Goal: Transaction & Acquisition: Book appointment/travel/reservation

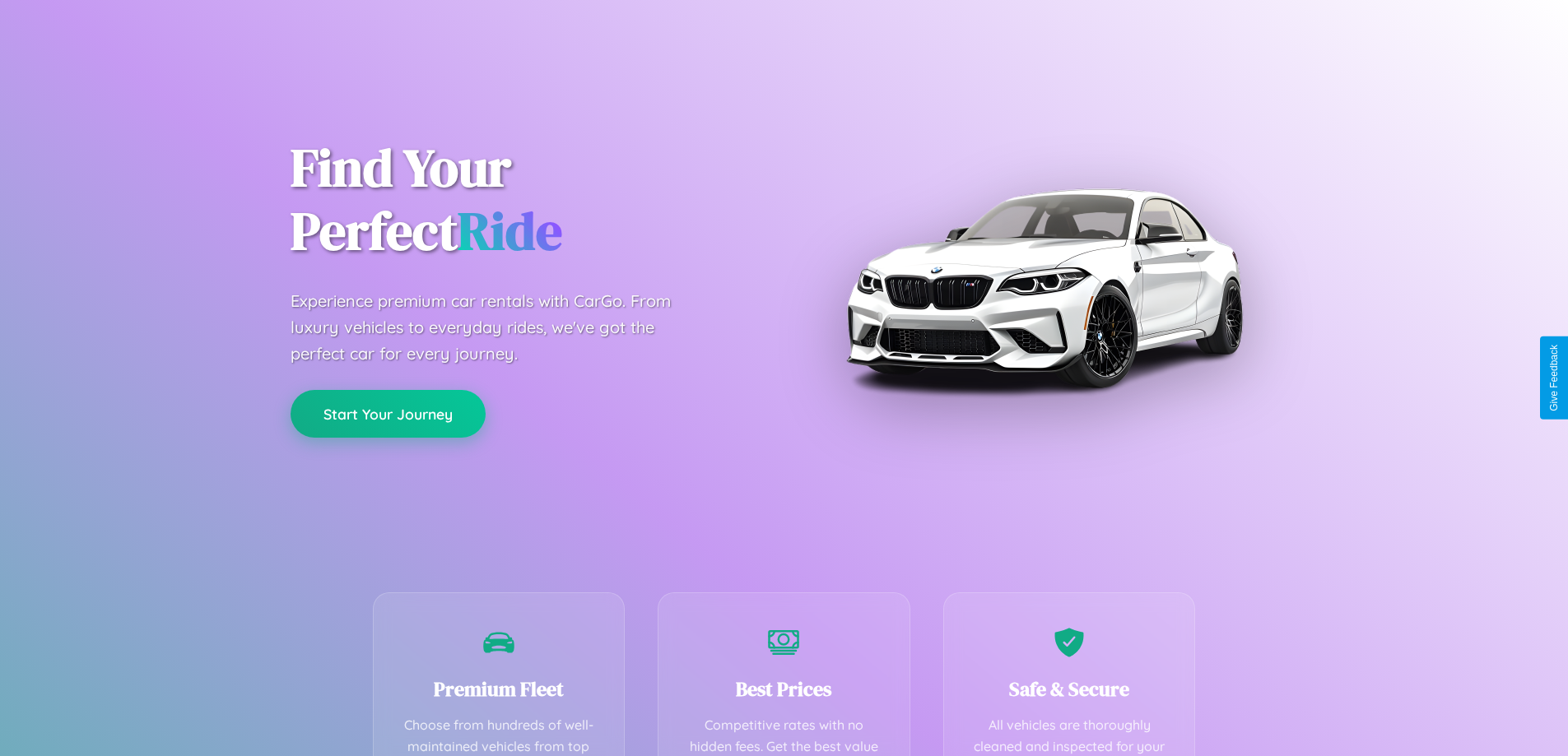
click at [388, 414] on button "Start Your Journey" at bounding box center [388, 414] width 196 height 47
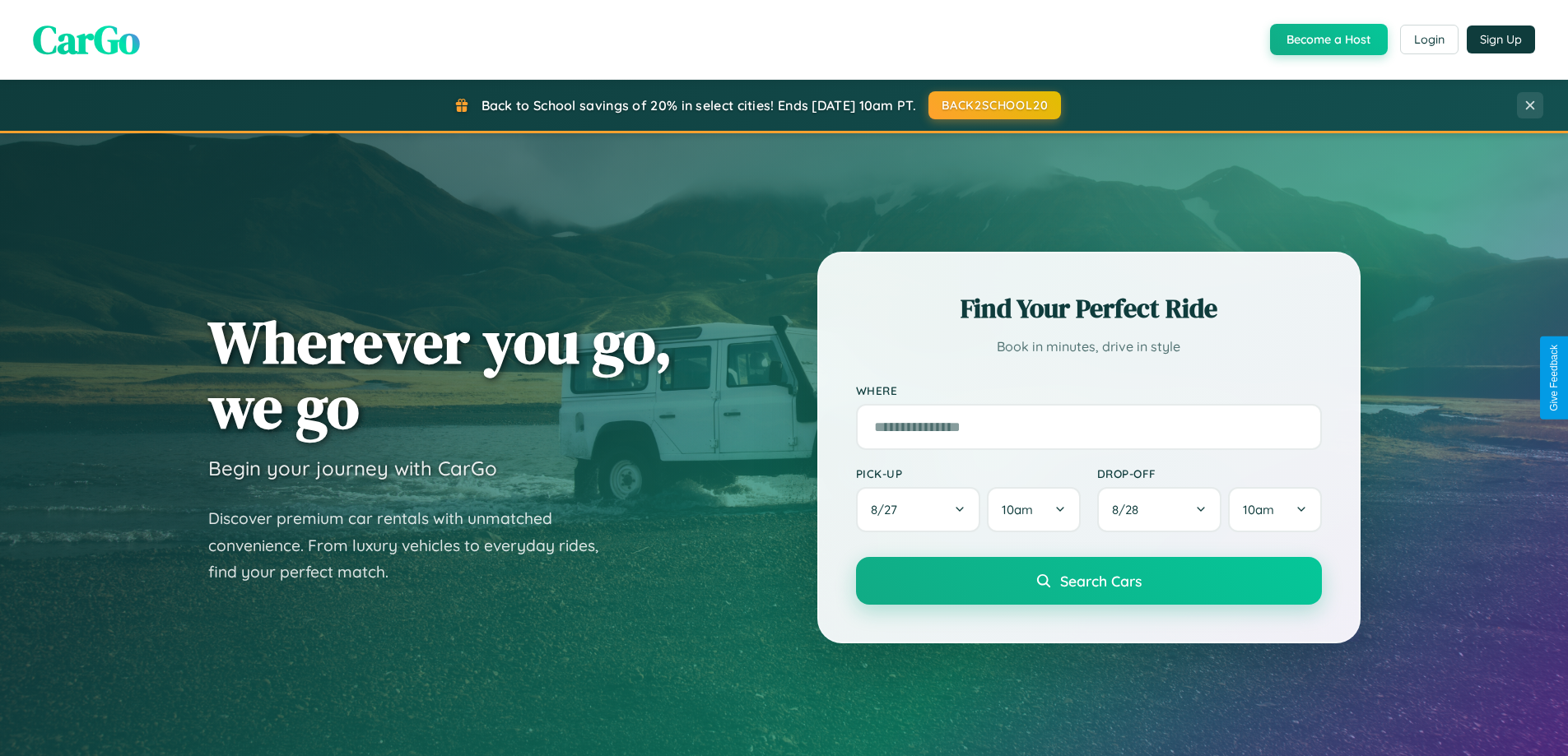
scroll to position [2644, 0]
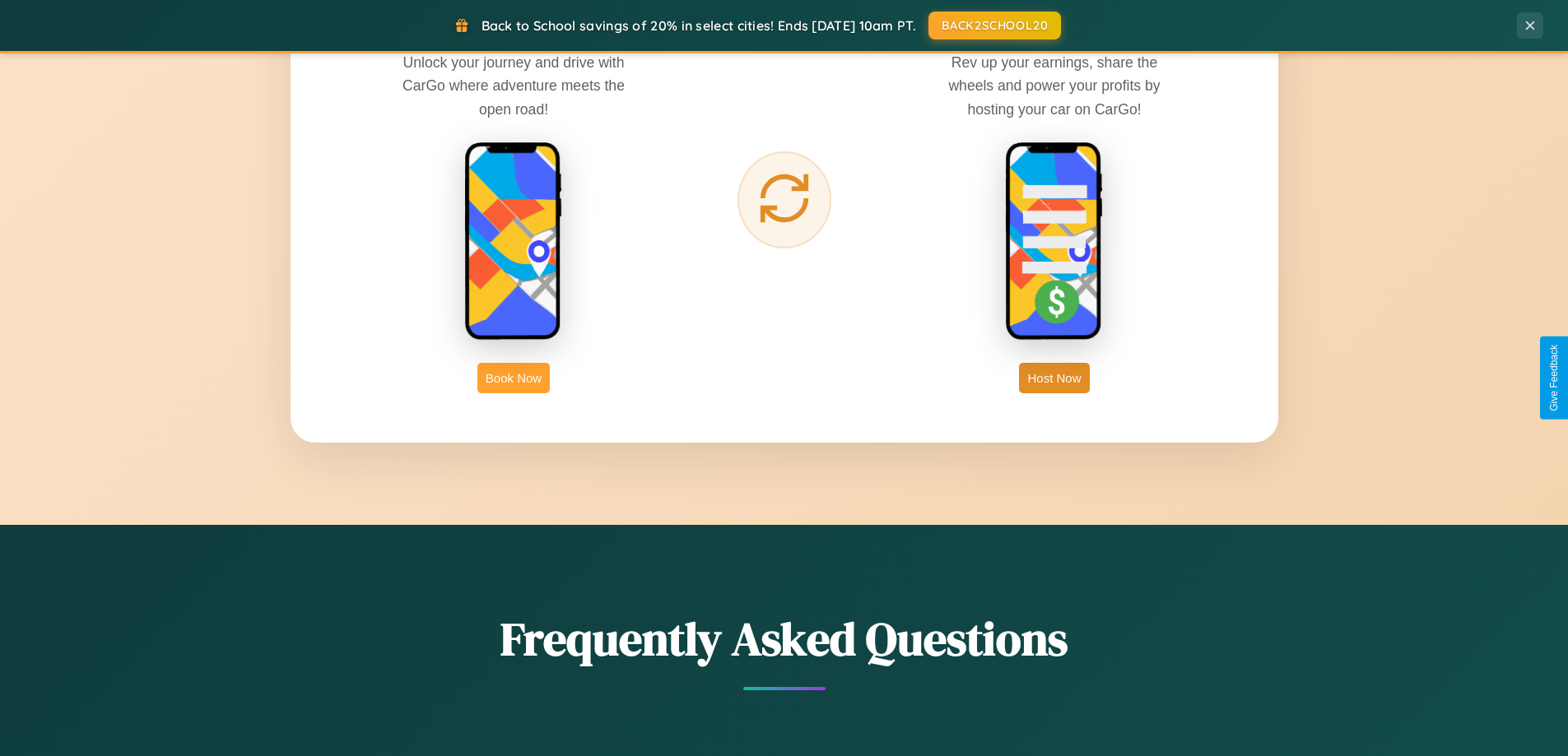
click at [513, 378] on button "Book Now" at bounding box center [513, 378] width 72 height 31
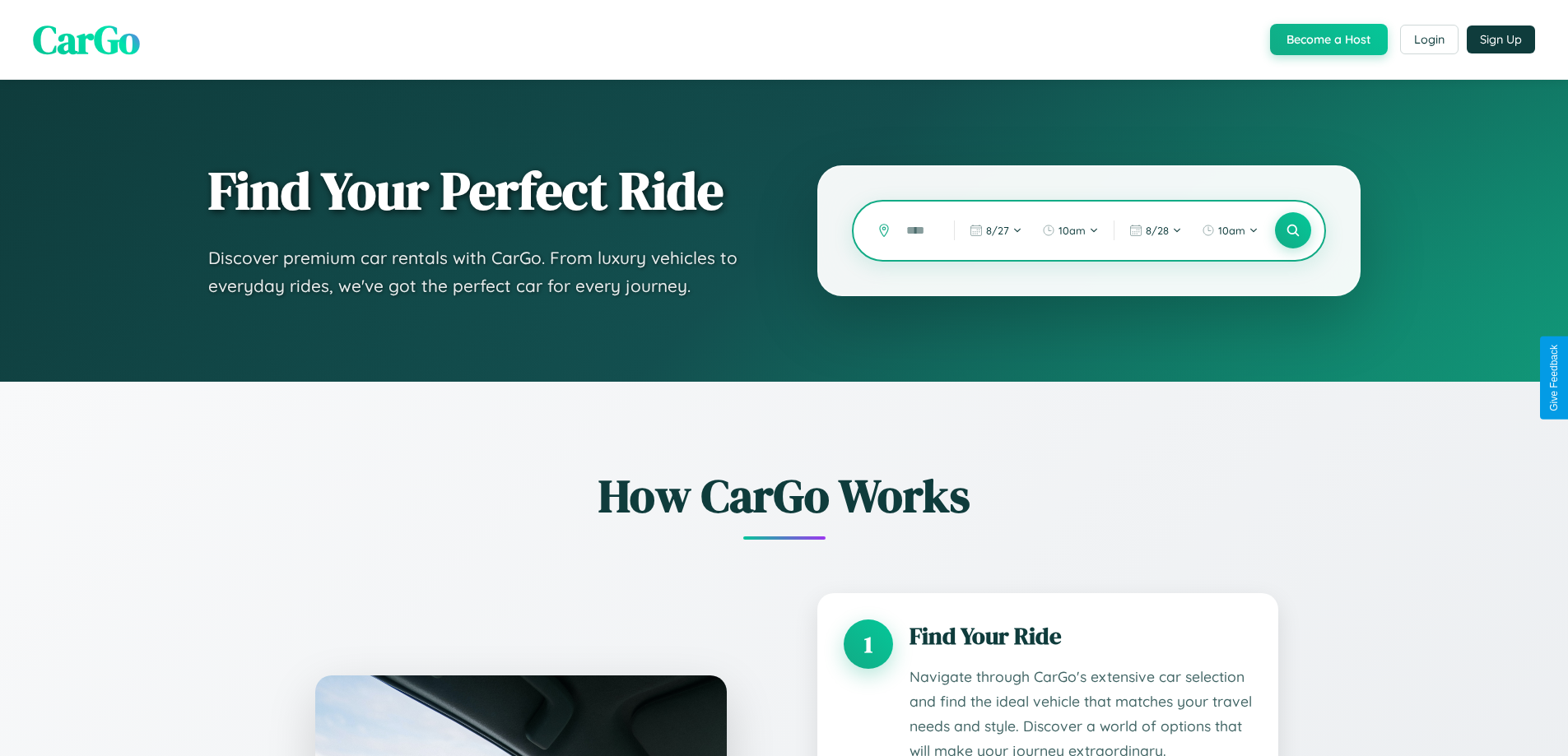
click at [918, 230] on input "text" at bounding box center [918, 230] width 39 height 29
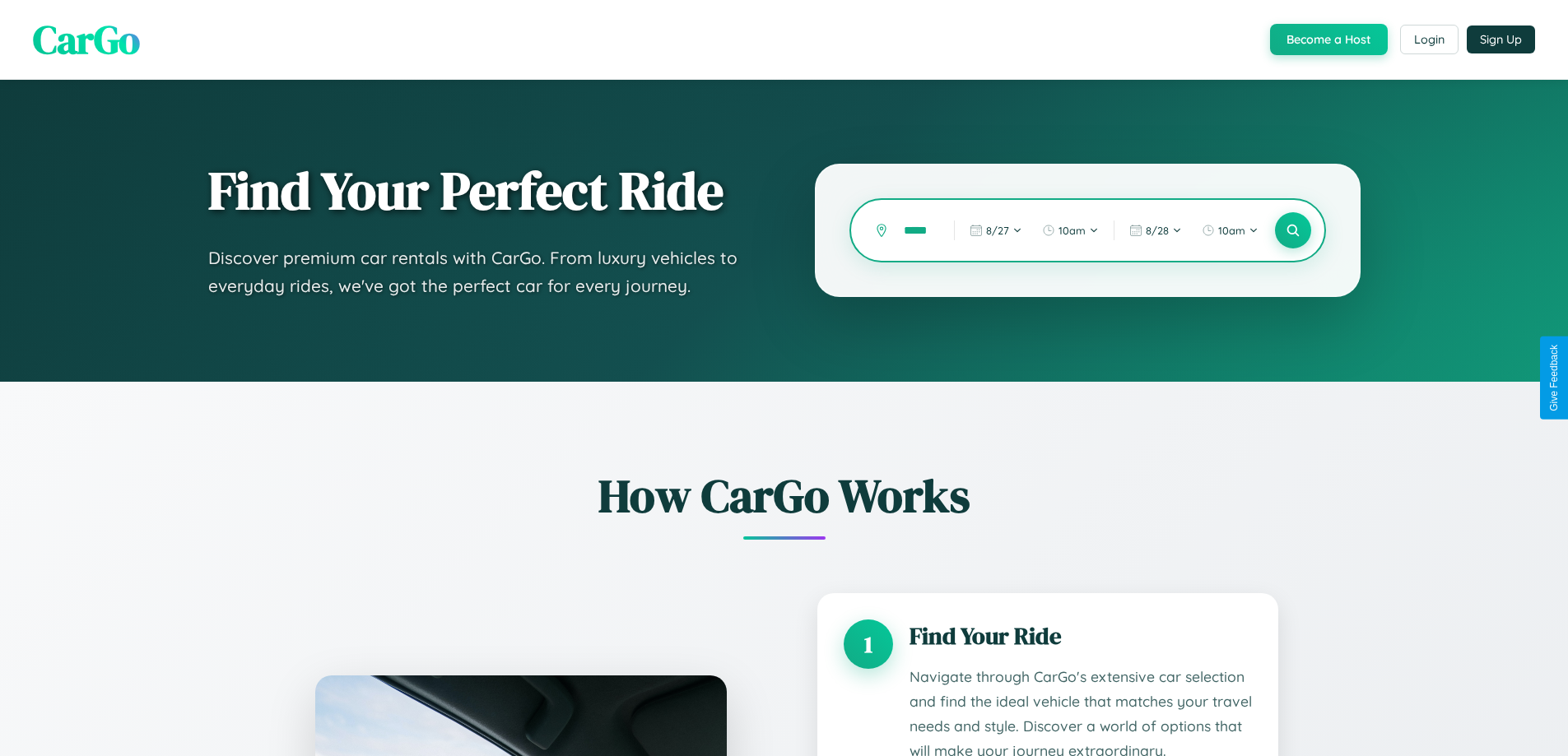
scroll to position [0, 4]
type input "*"
type input "******"
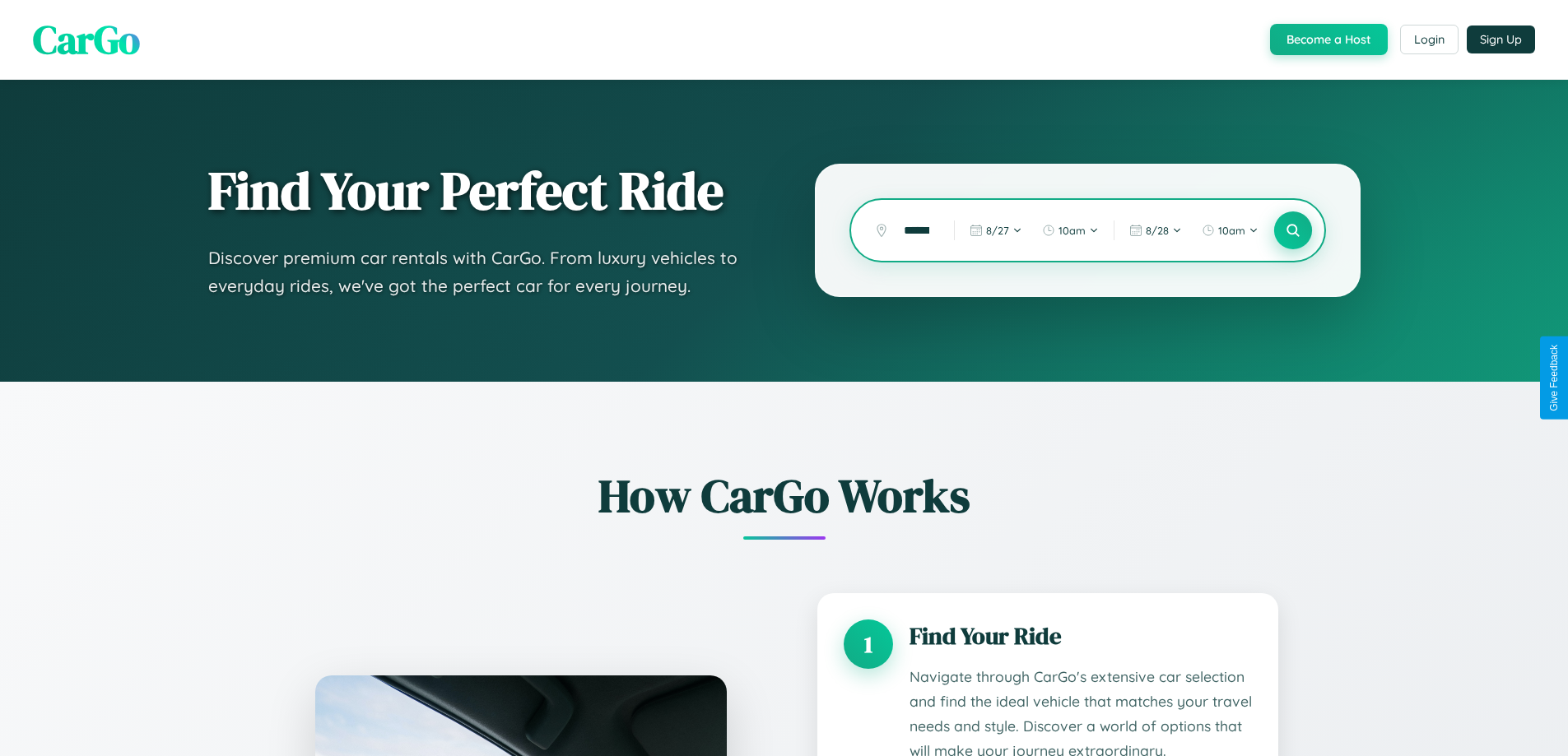
click at [1293, 230] on icon at bounding box center [1293, 231] width 16 height 16
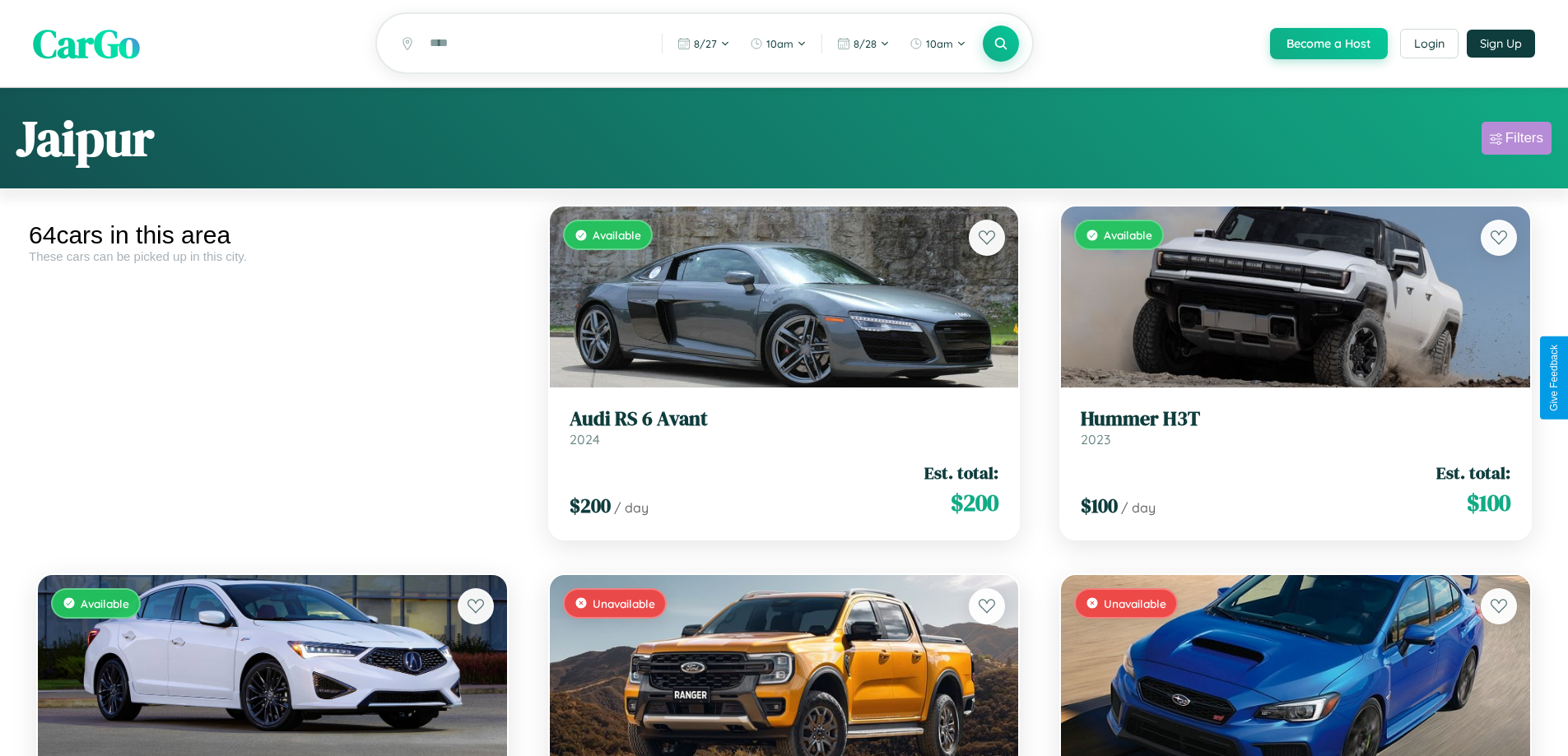
click at [1517, 141] on div "Filters" at bounding box center [1525, 138] width 38 height 17
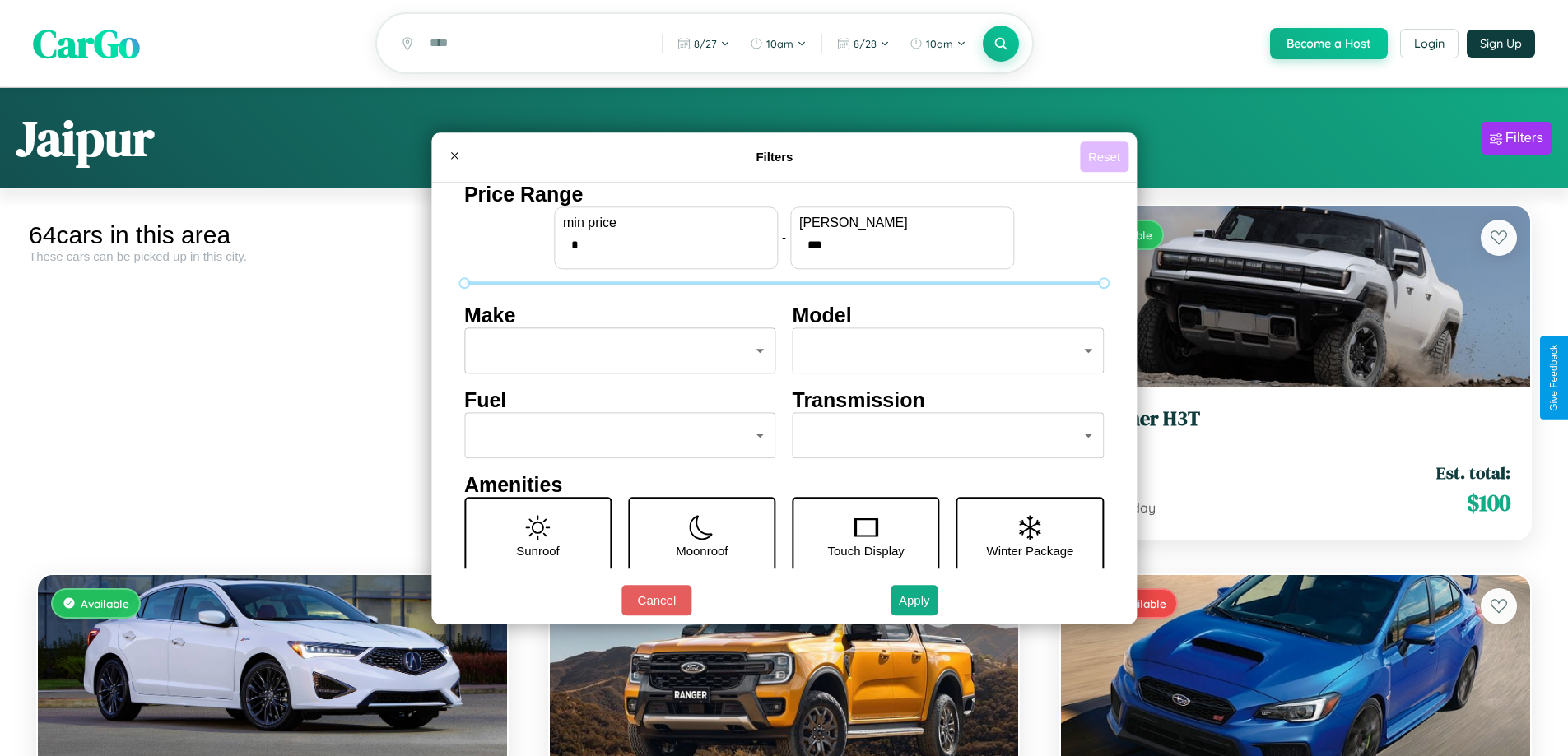
click at [1107, 156] on button "Reset" at bounding box center [1104, 156] width 48 height 31
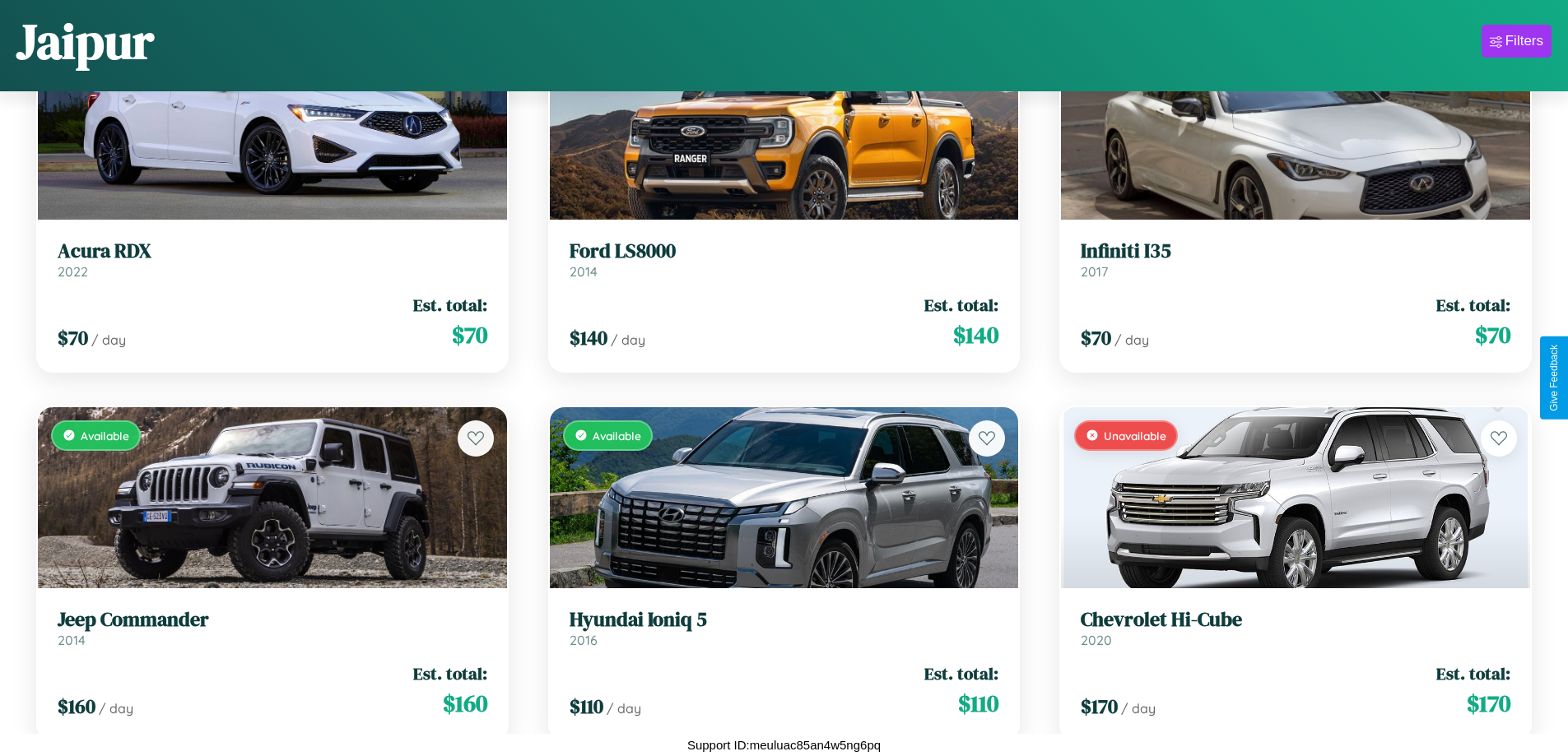
scroll to position [3916, 0]
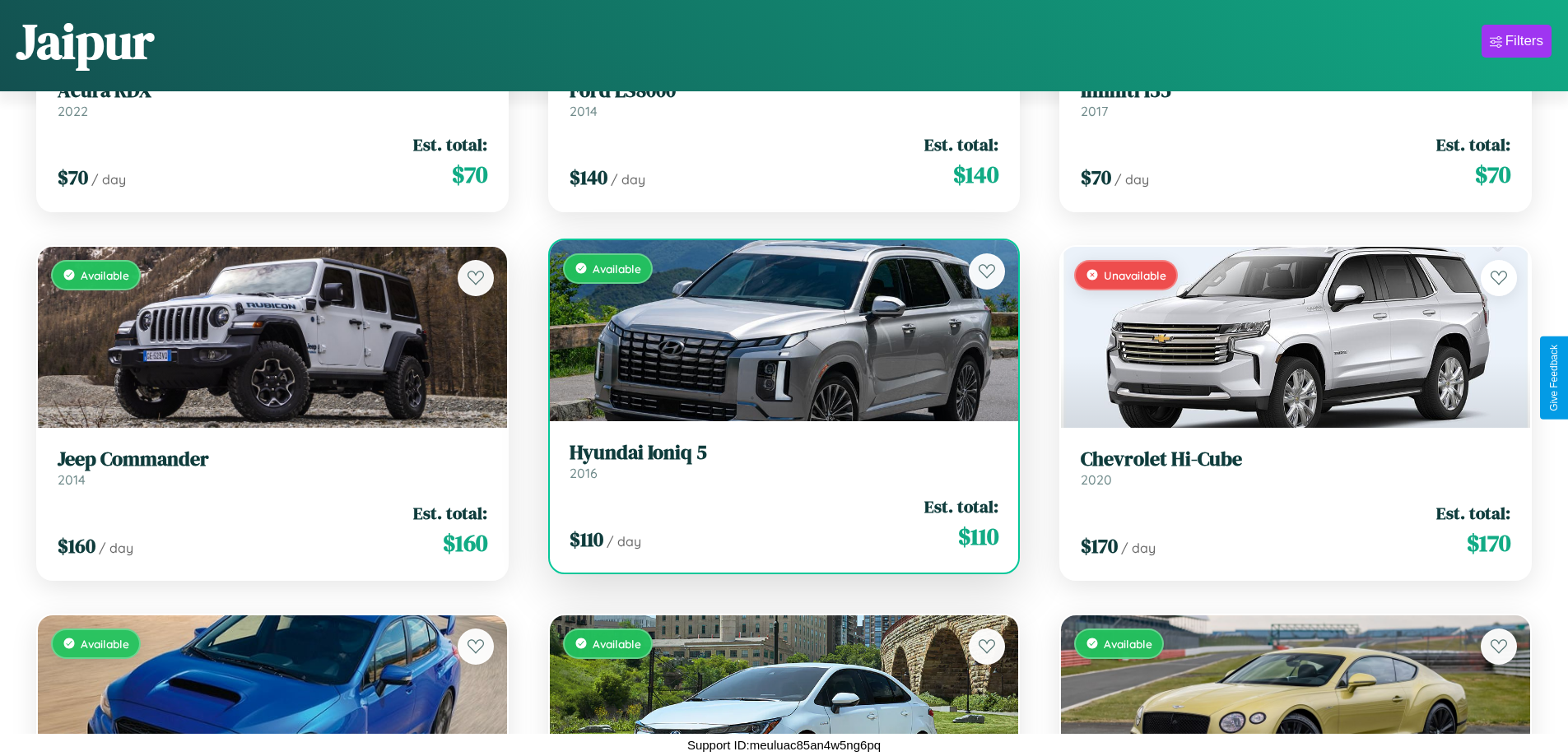
click at [777, 461] on h3 "Hyundai Ioniq 5" at bounding box center [784, 453] width 430 height 24
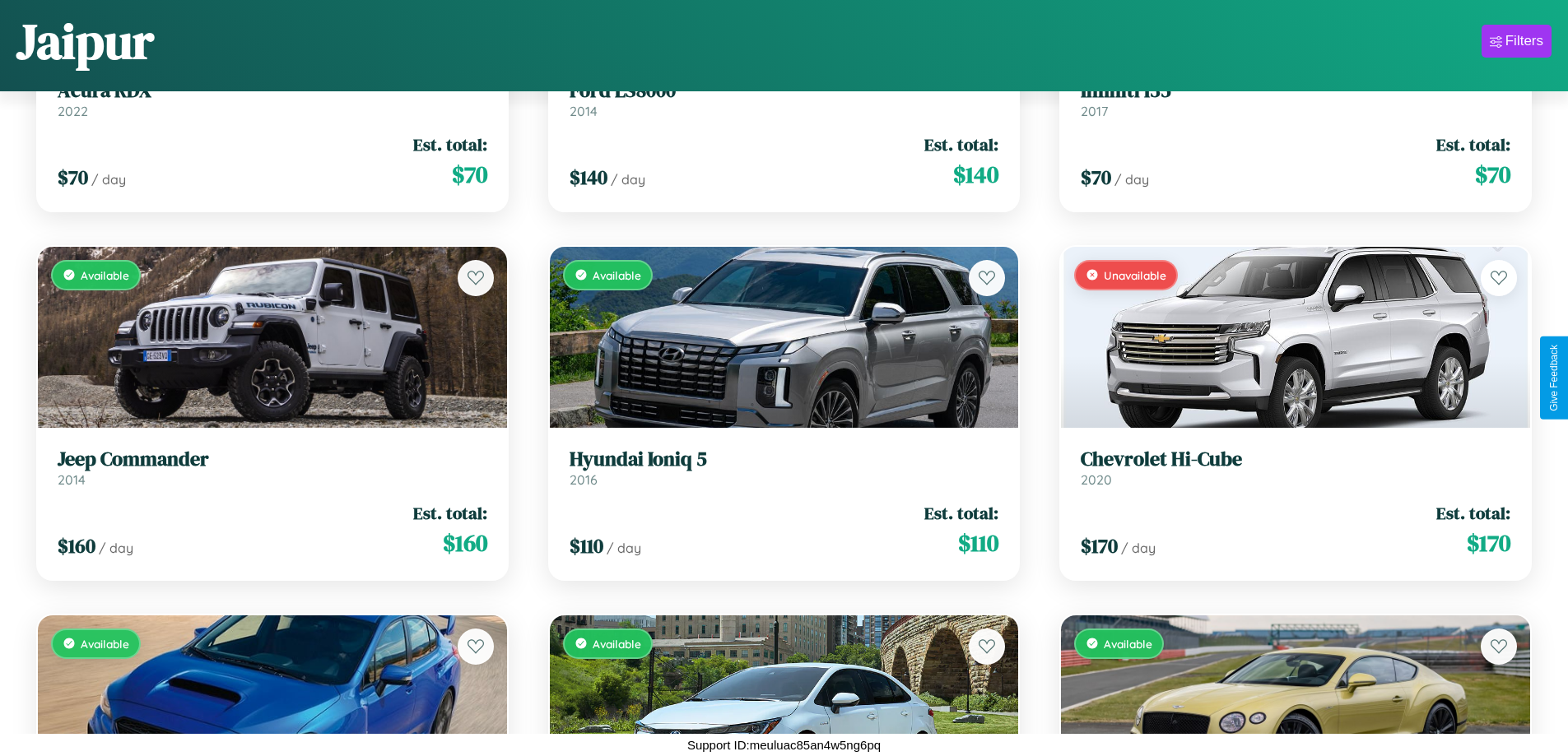
scroll to position [1337, 0]
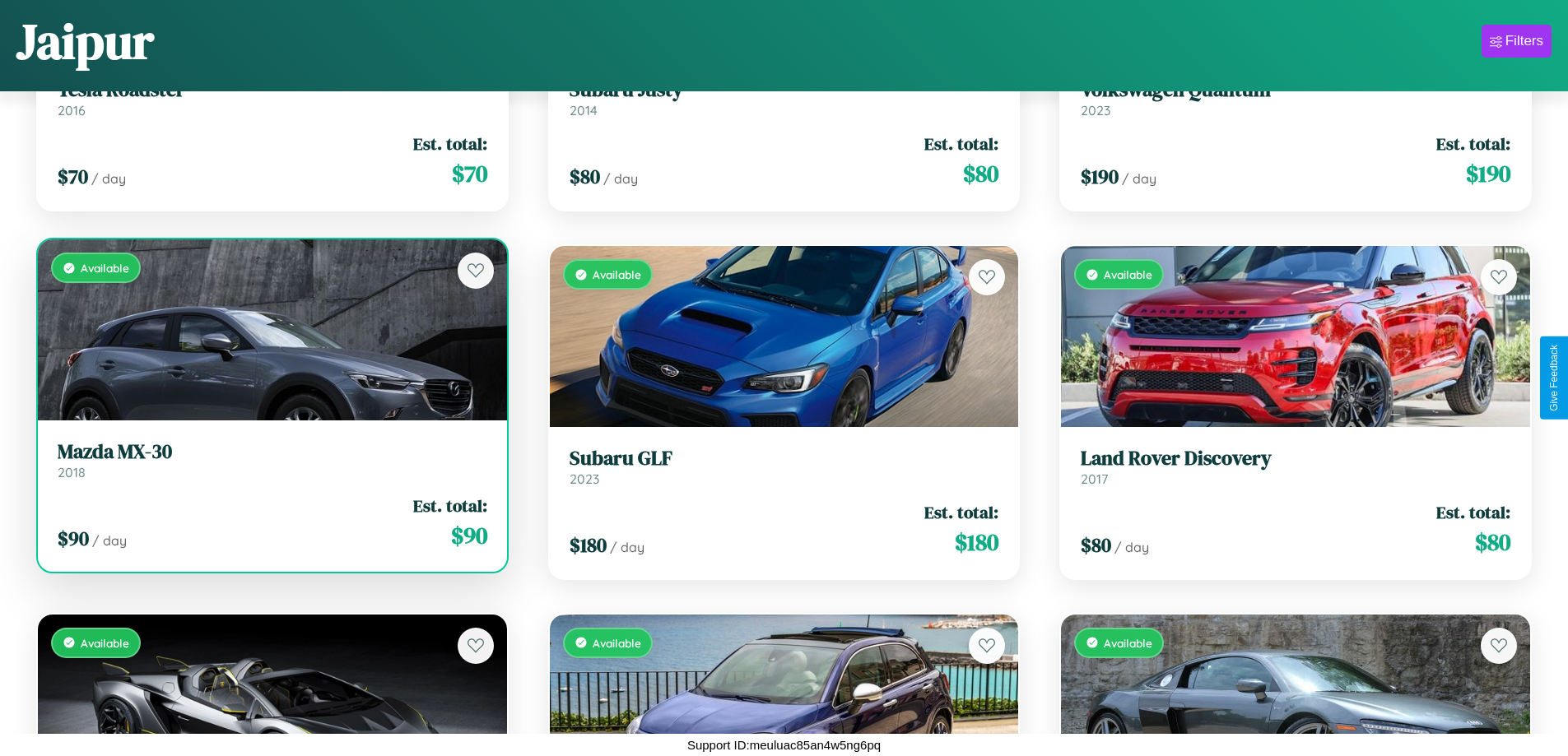
click at [270, 460] on h3 "Mazda MX-30" at bounding box center [272, 452] width 430 height 24
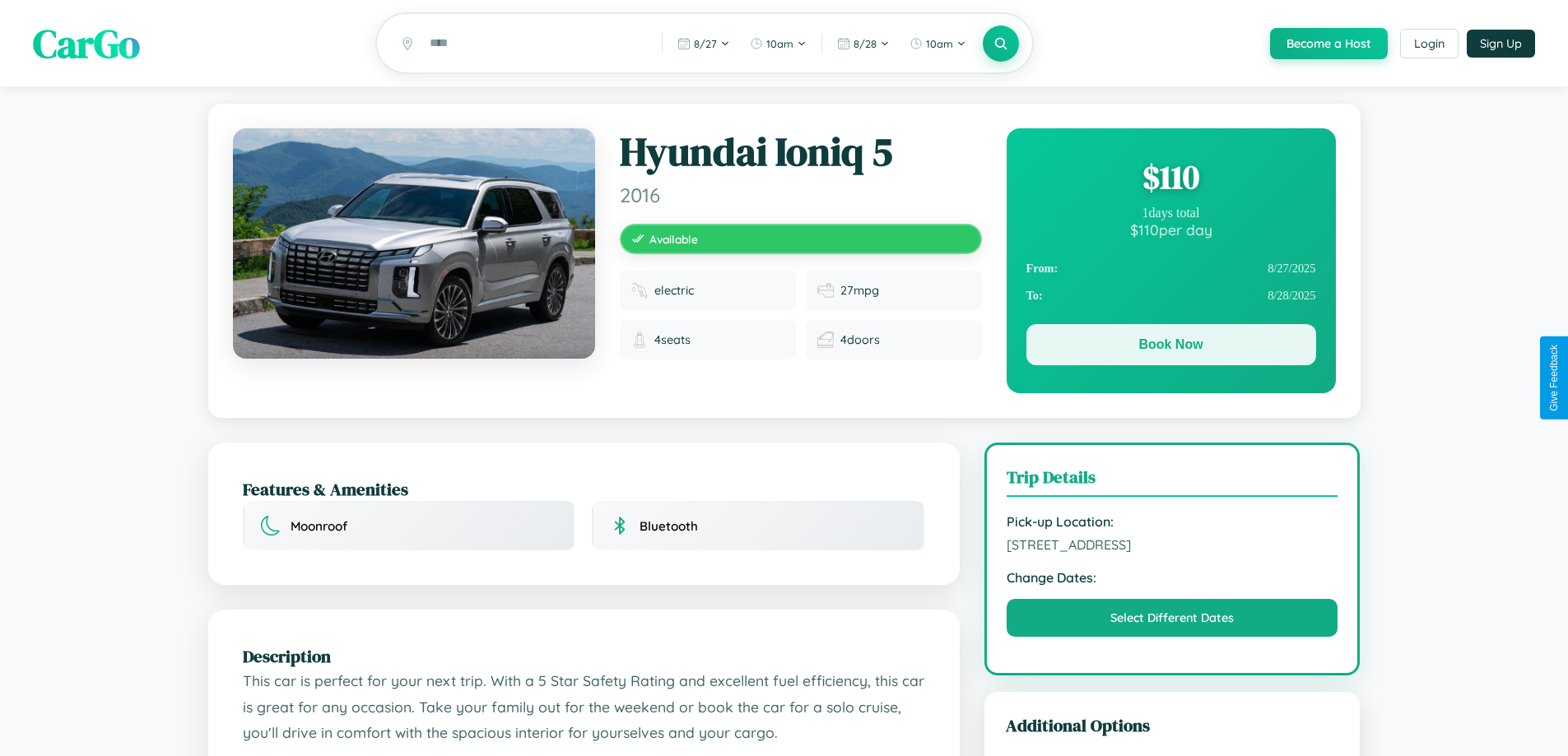
click at [1171, 347] on button "Book Now" at bounding box center [1171, 345] width 289 height 41
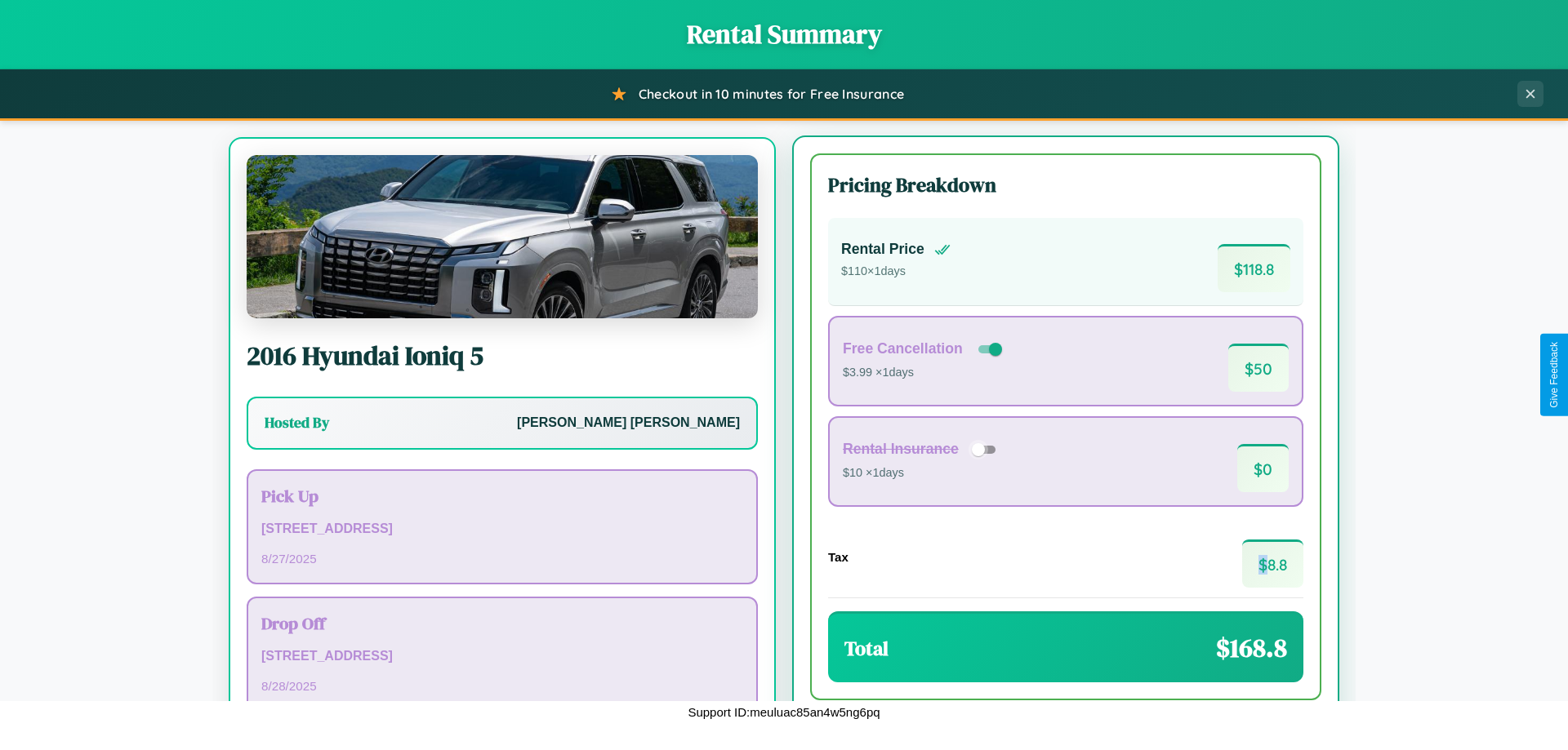
scroll to position [76, 0]
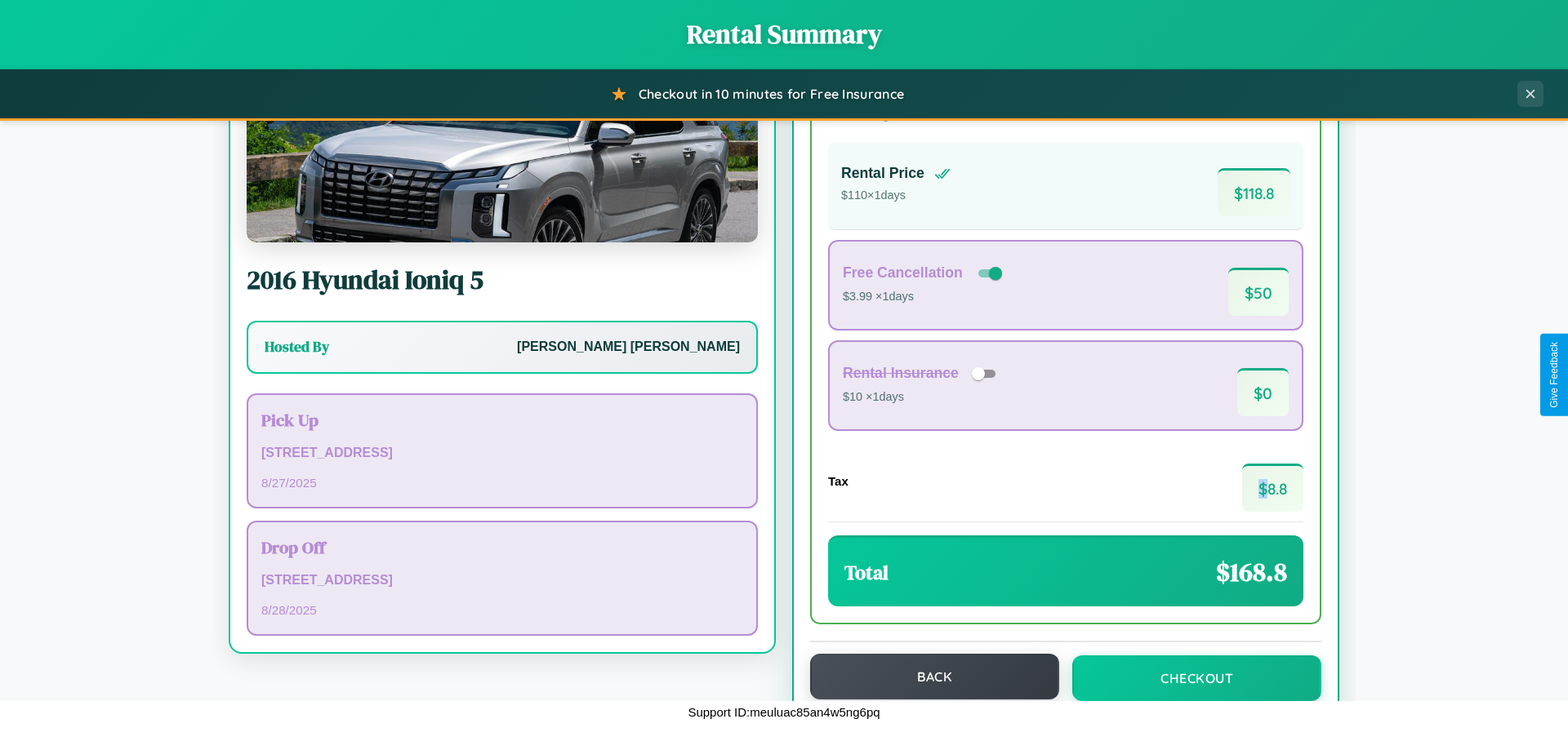
click at [927, 677] on button "Back" at bounding box center [934, 677] width 249 height 46
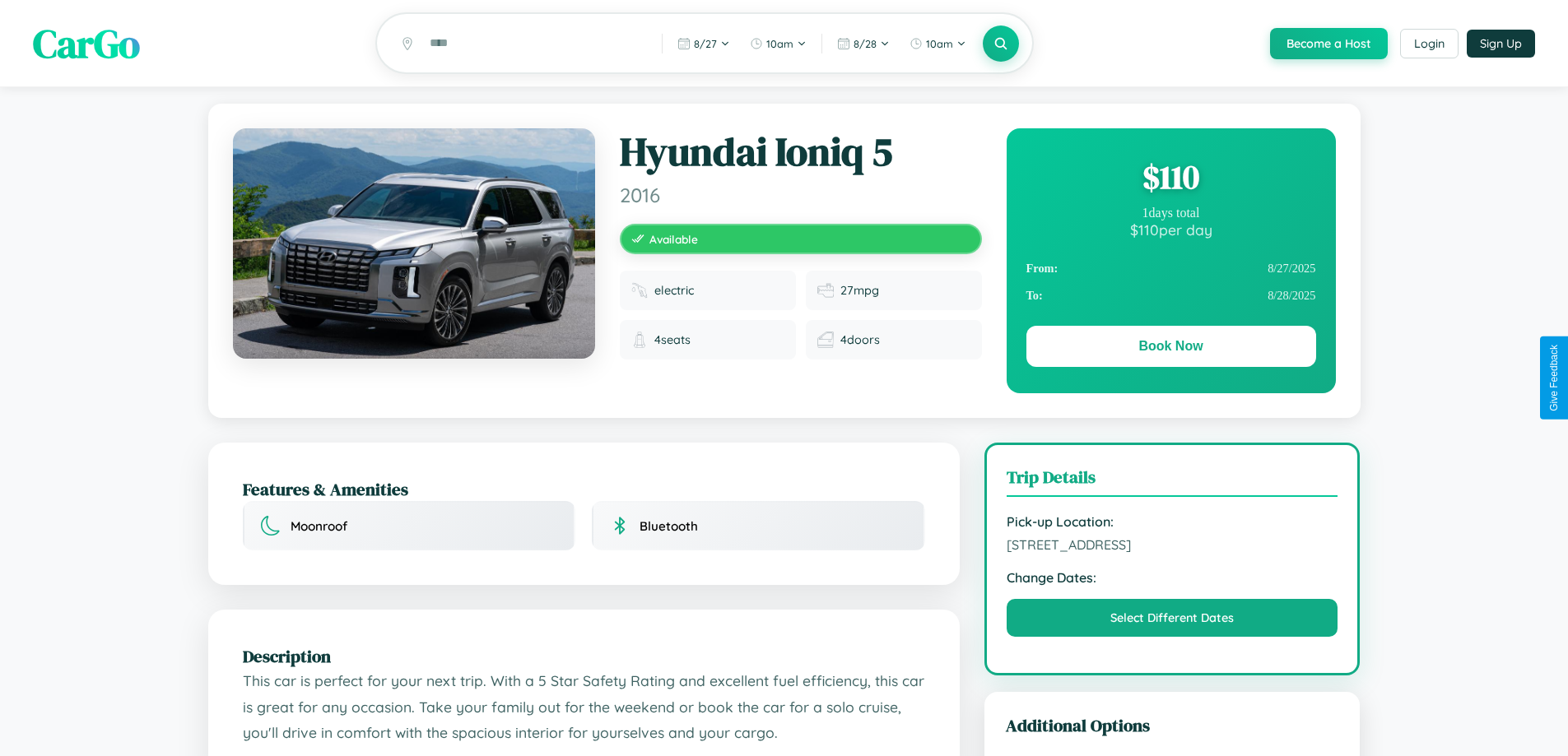
click at [1171, 180] on div "$ 110" at bounding box center [1171, 177] width 289 height 44
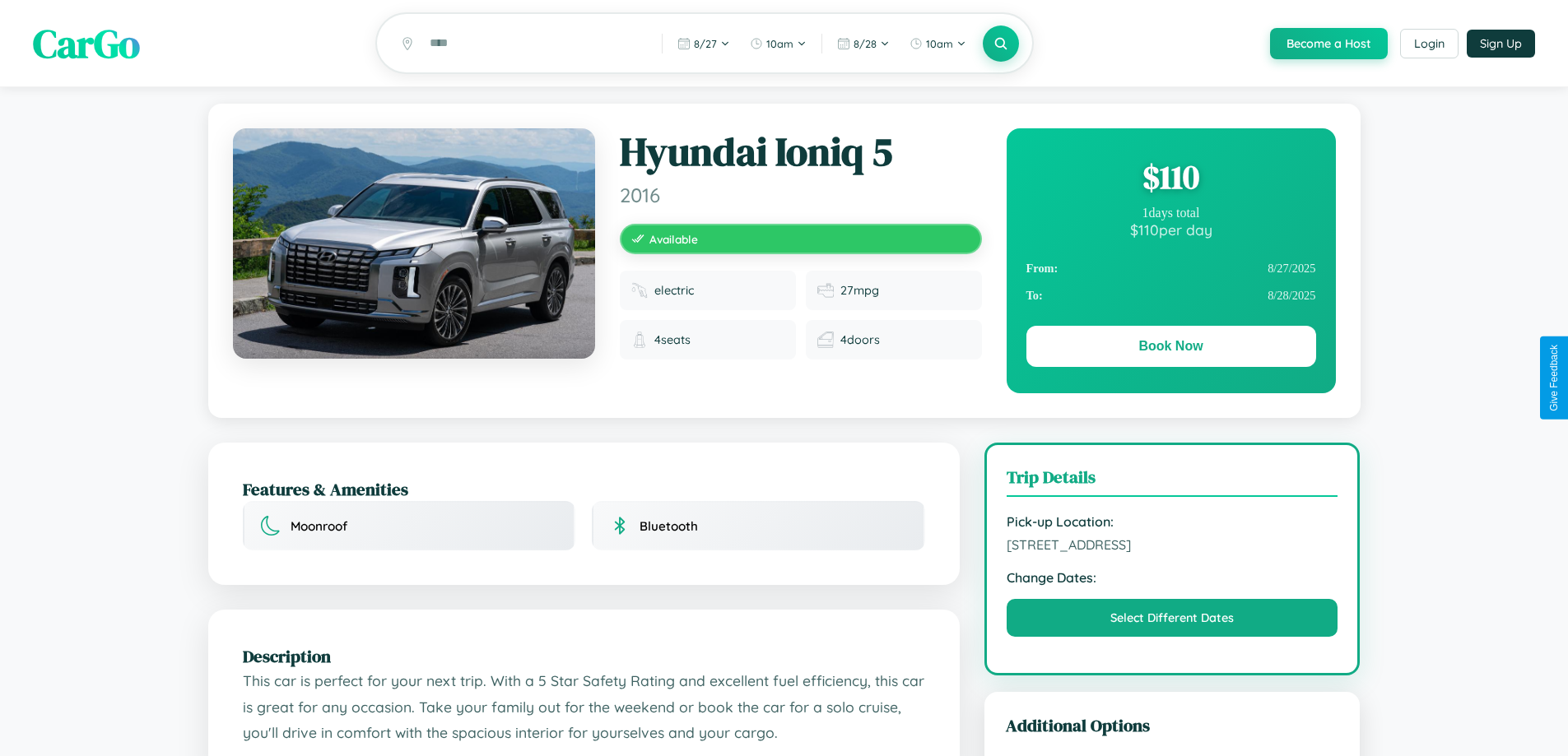
click at [1171, 180] on div "$ 110" at bounding box center [1171, 177] width 289 height 44
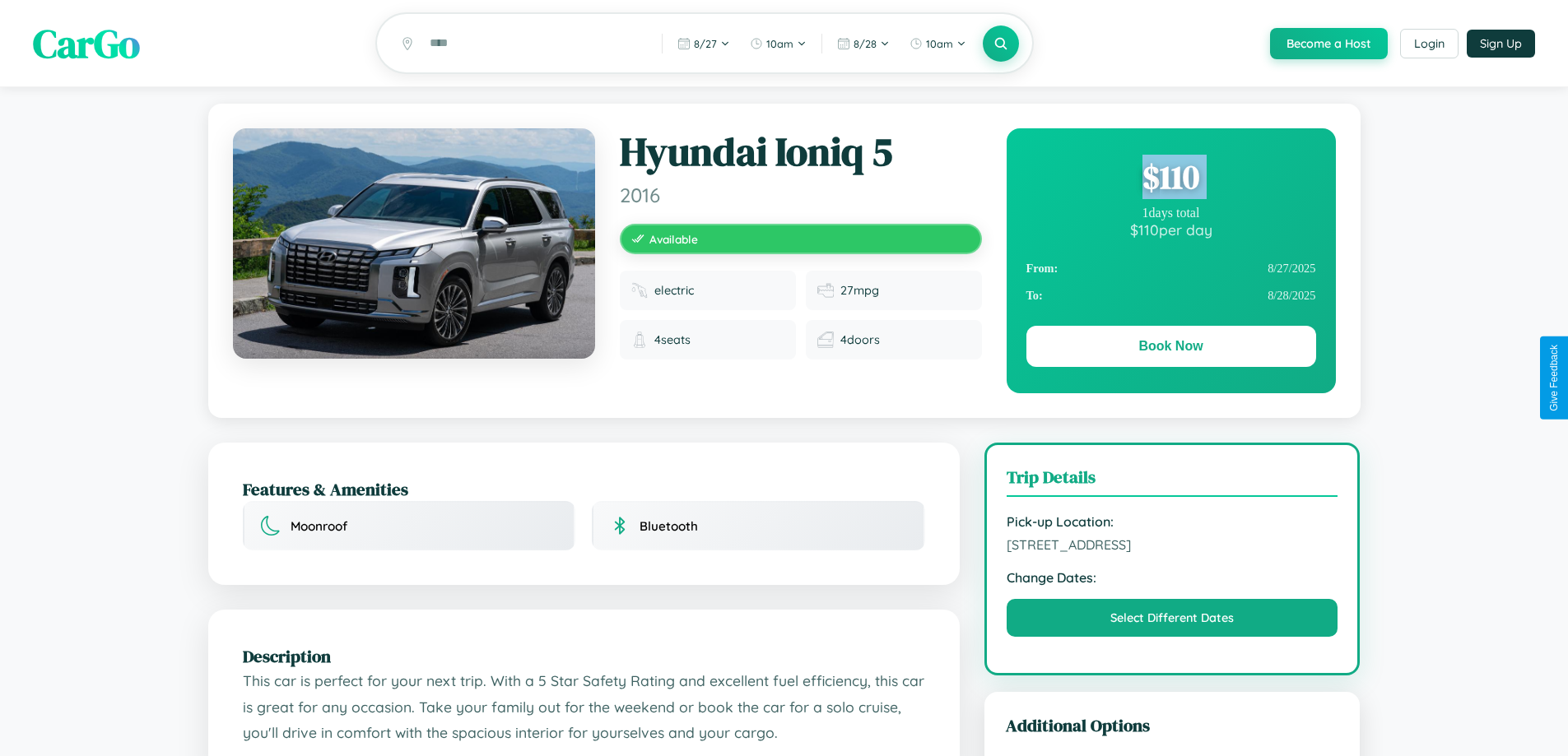
click at [1171, 180] on div "$ 110" at bounding box center [1171, 177] width 289 height 44
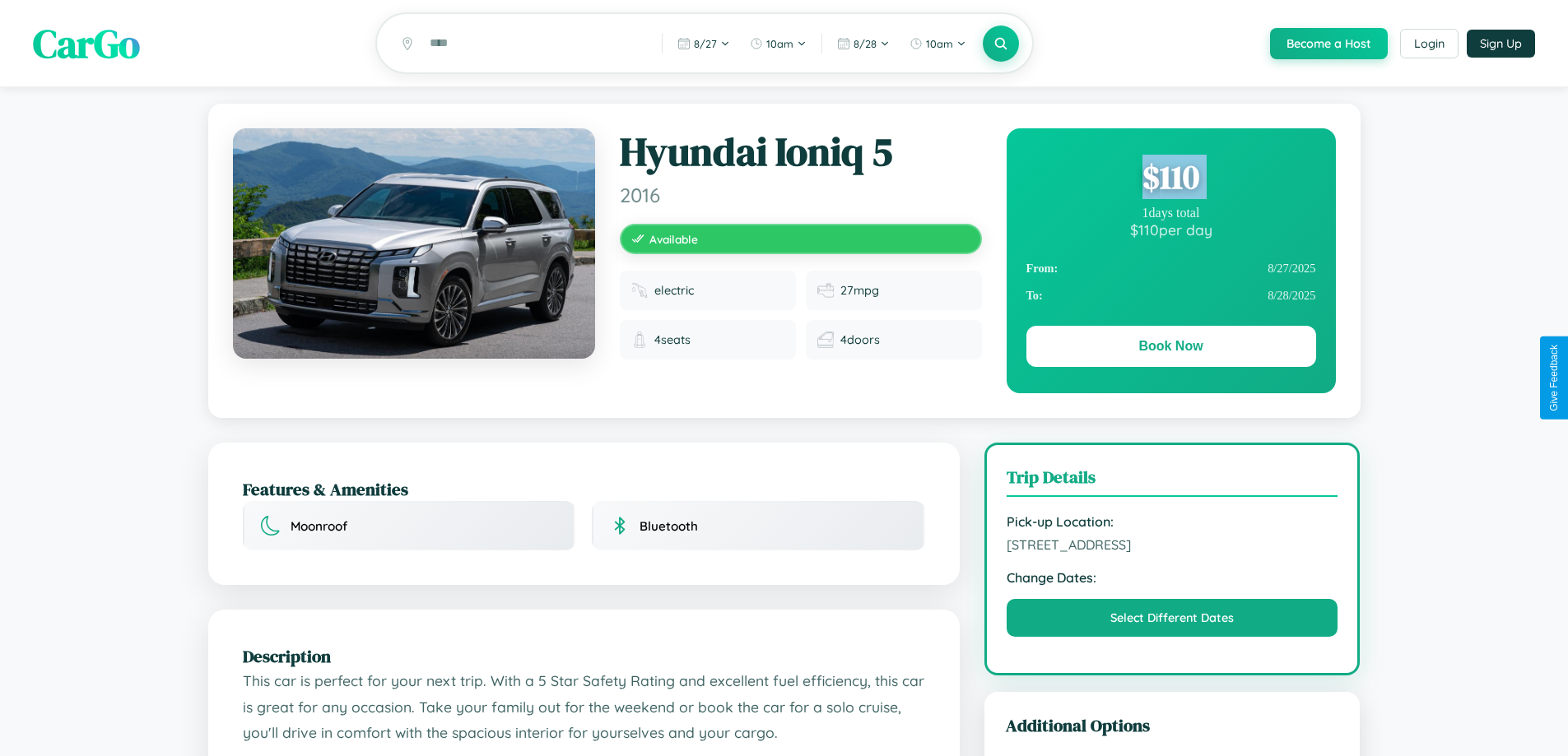
click at [1171, 180] on div "$ 110" at bounding box center [1171, 177] width 289 height 44
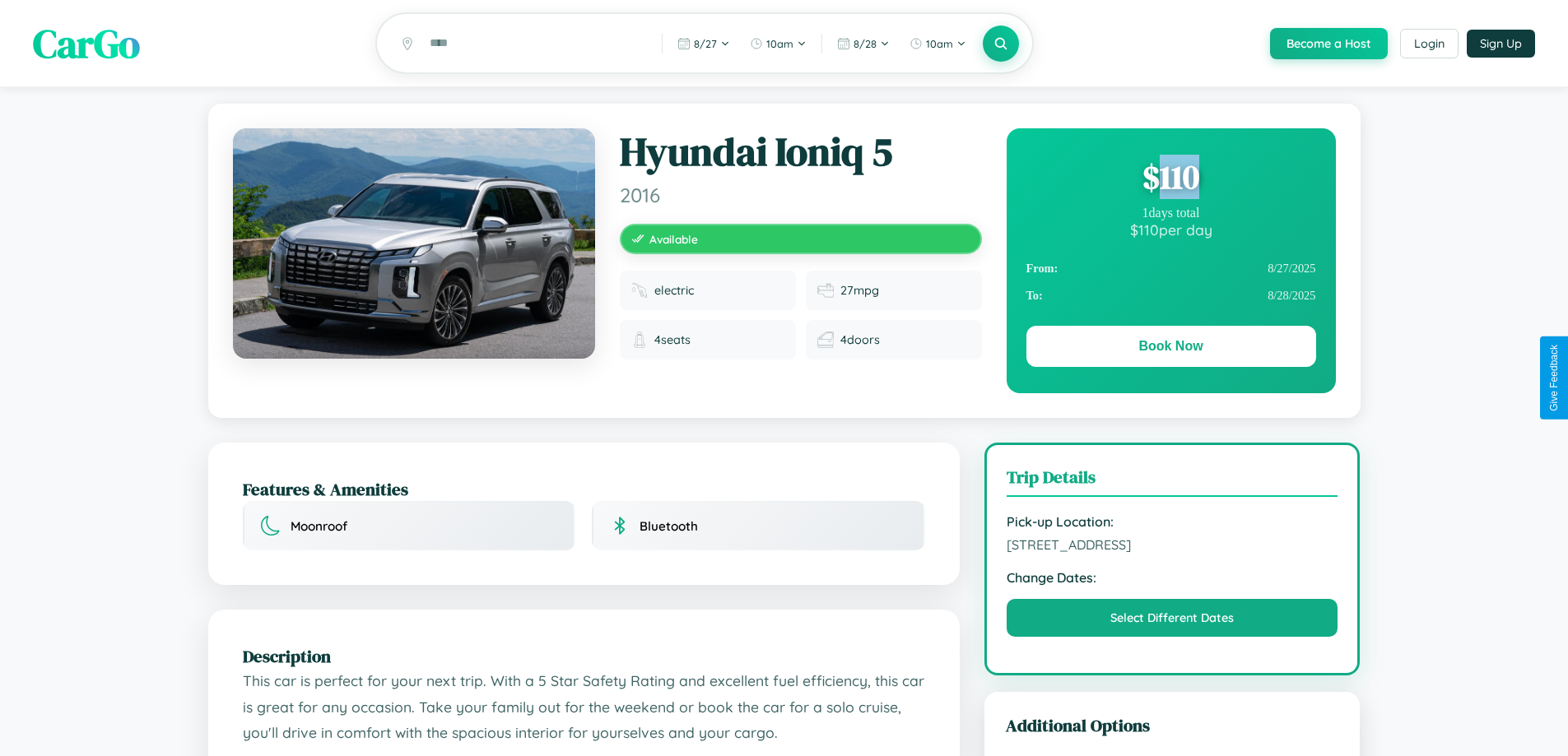
click at [1171, 180] on div "$ 110" at bounding box center [1171, 177] width 289 height 44
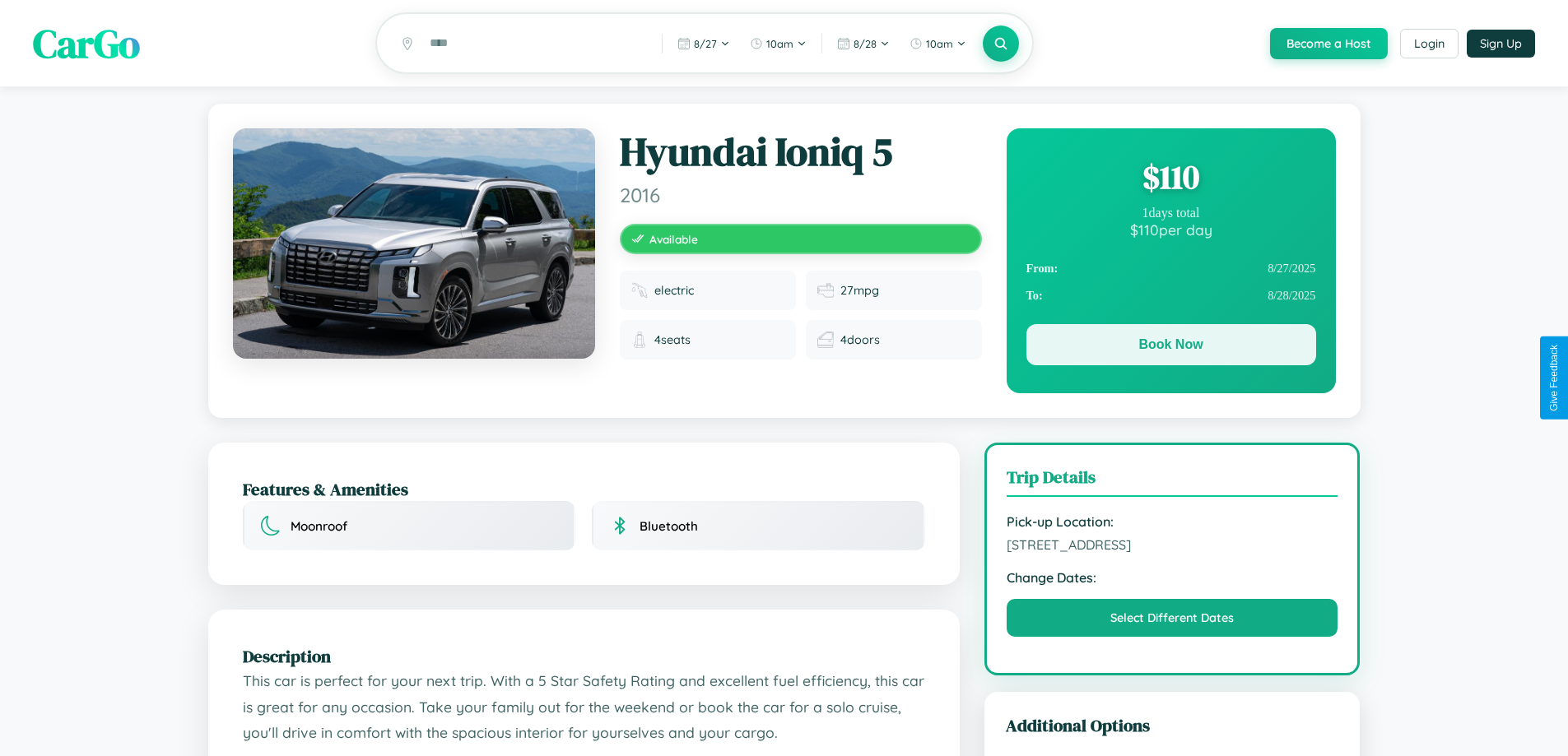
click at [1171, 347] on button "Book Now" at bounding box center [1171, 345] width 289 height 41
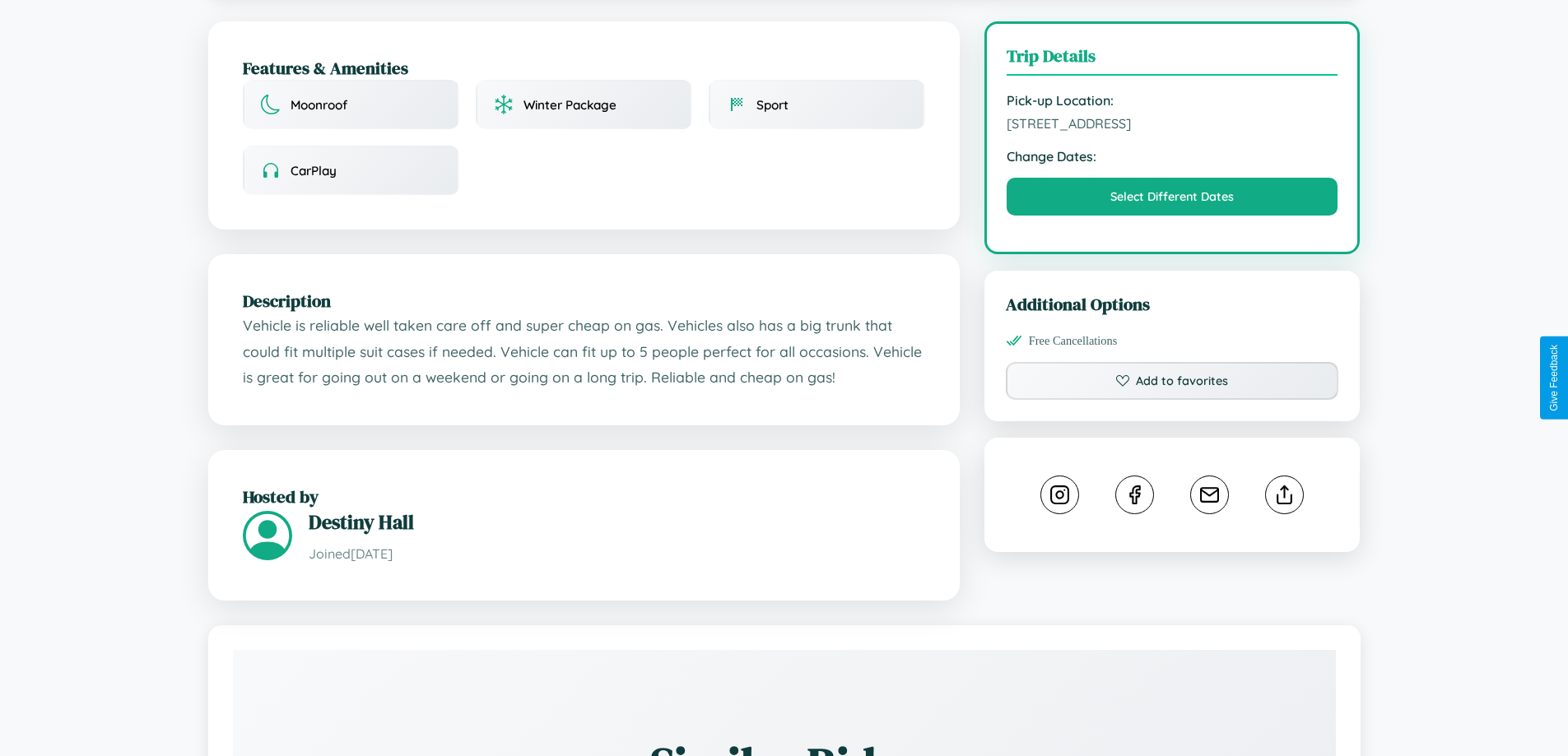
scroll to position [427, 0]
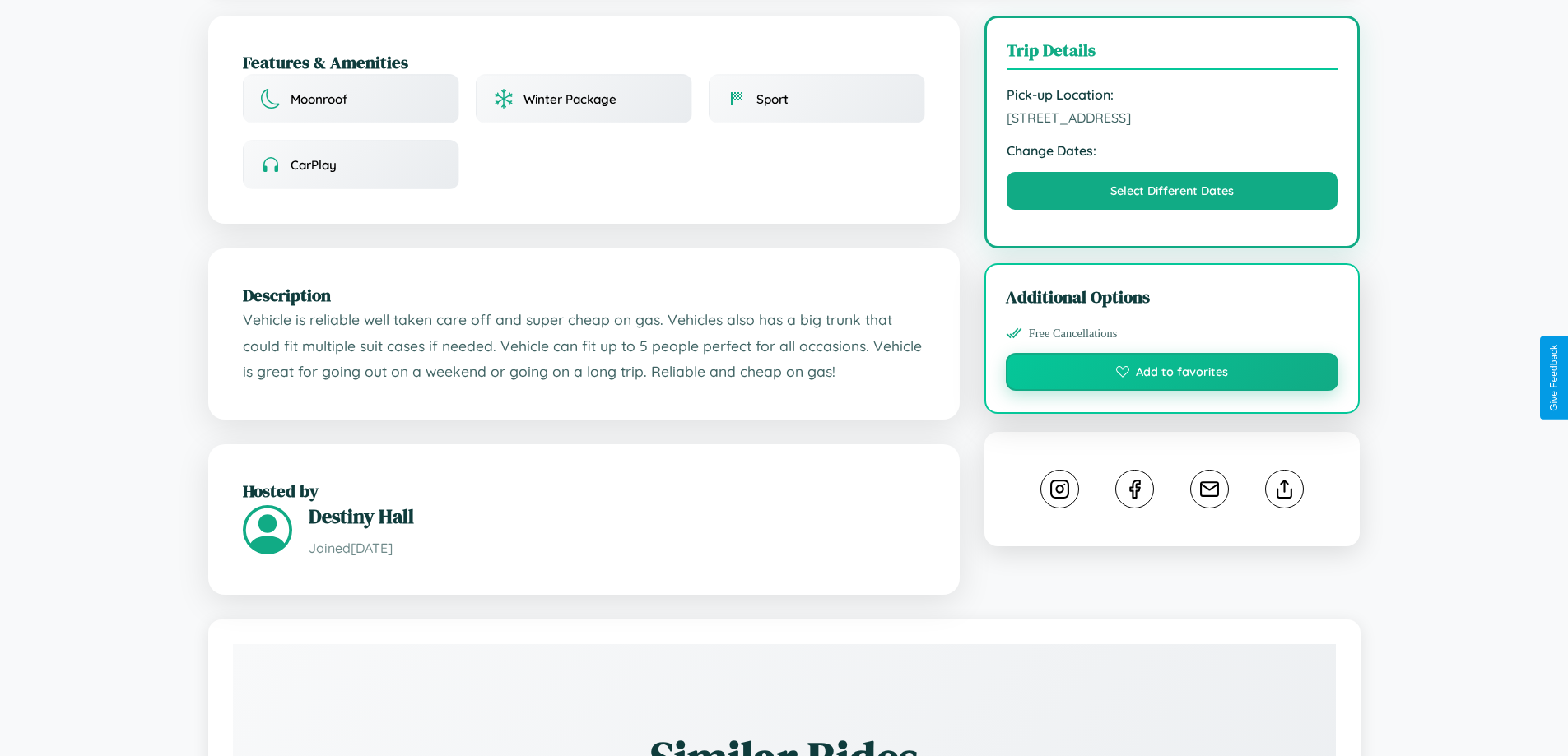
click at [1172, 374] on button "Add to favorites" at bounding box center [1173, 372] width 334 height 38
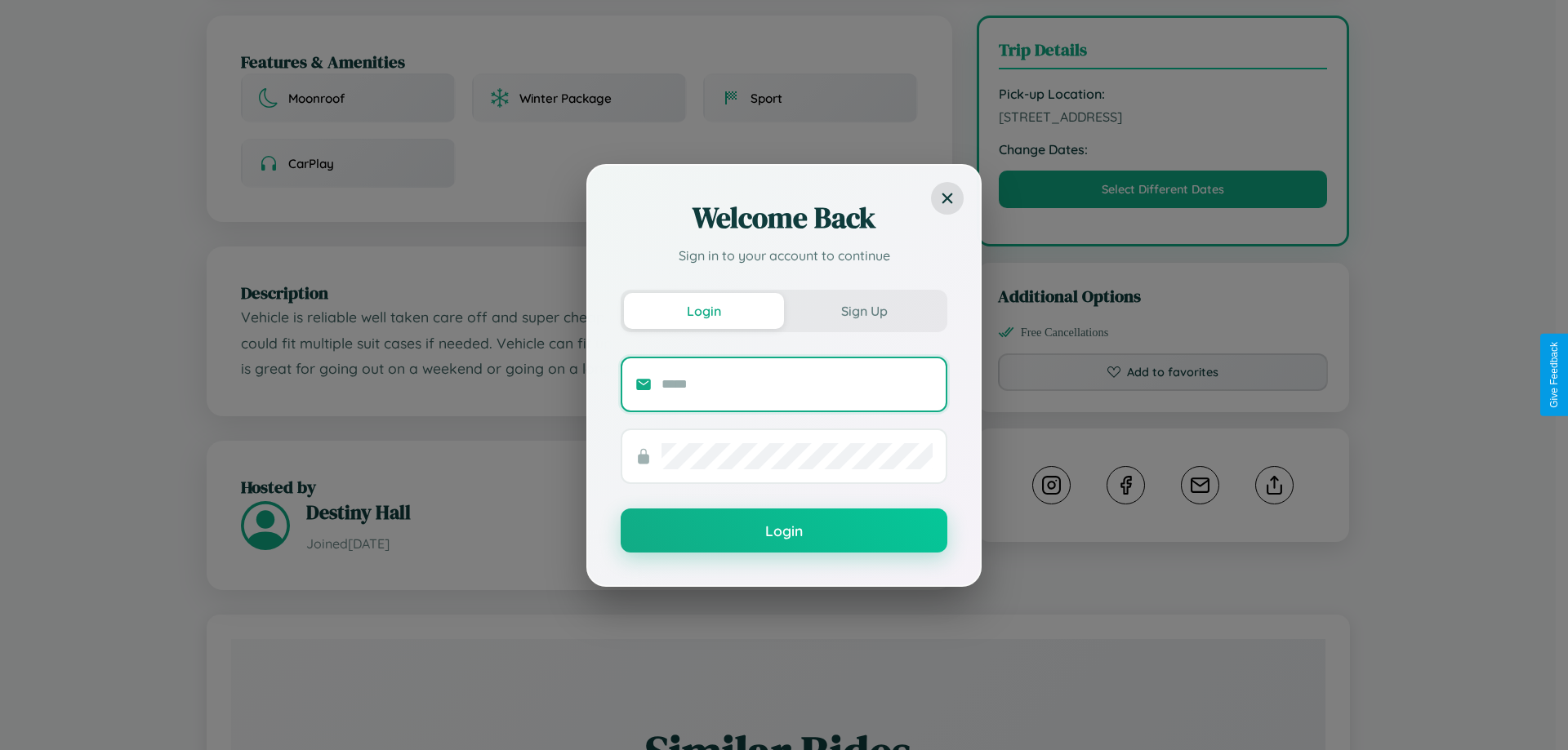
click at [797, 384] on input "text" at bounding box center [796, 384] width 271 height 26
type input "**********"
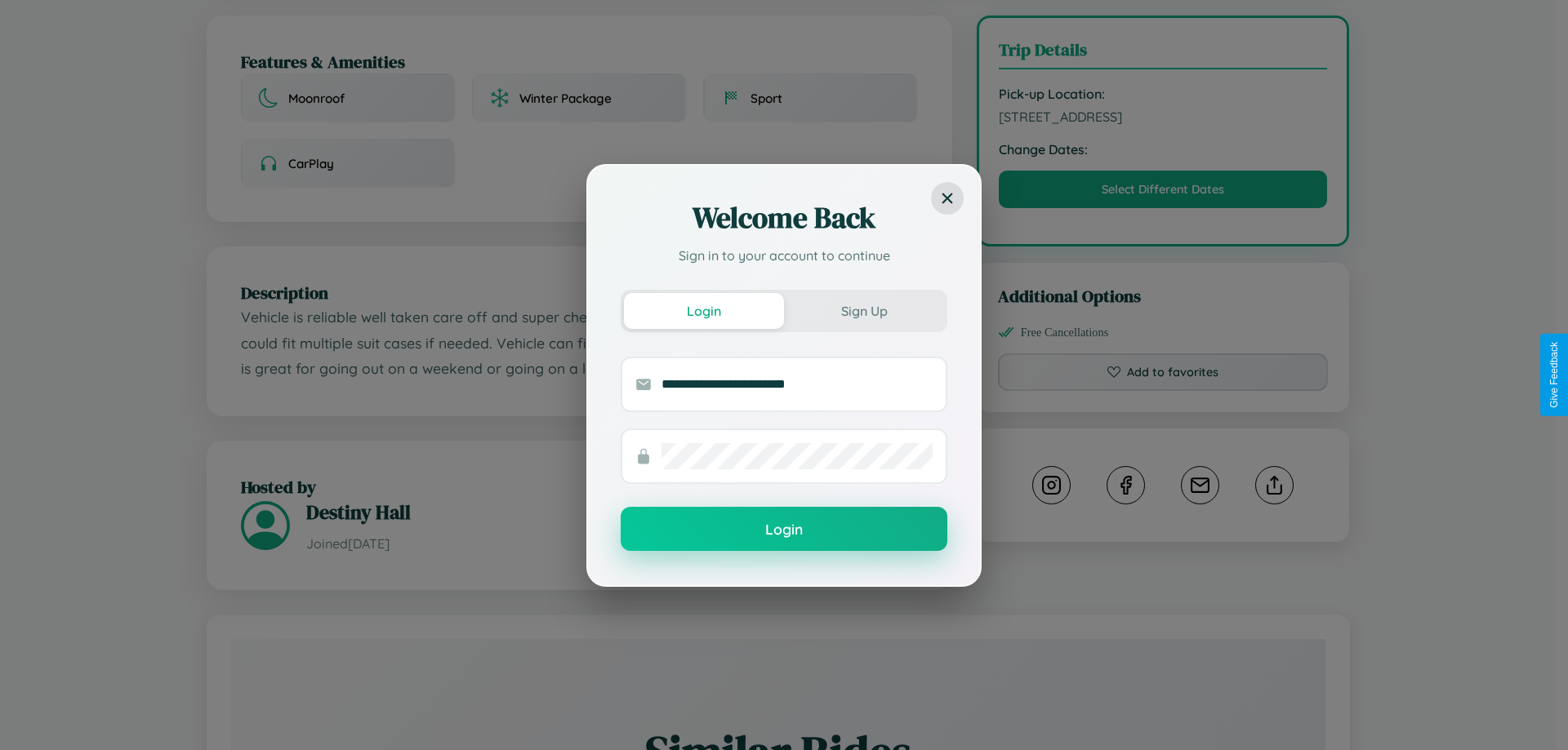
click at [784, 529] on button "Login" at bounding box center [784, 529] width 327 height 44
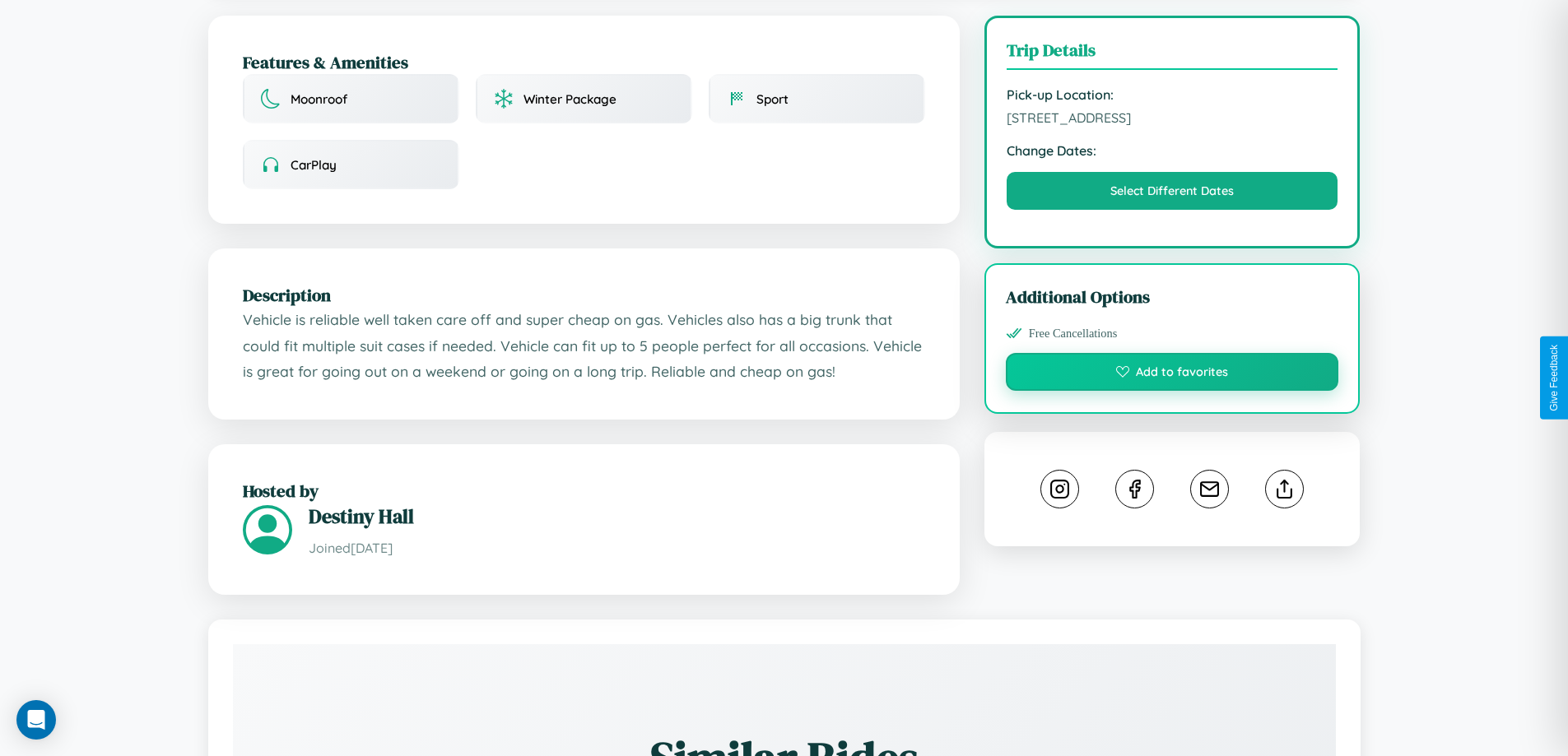
click at [1172, 375] on button "Add to favorites" at bounding box center [1173, 372] width 334 height 38
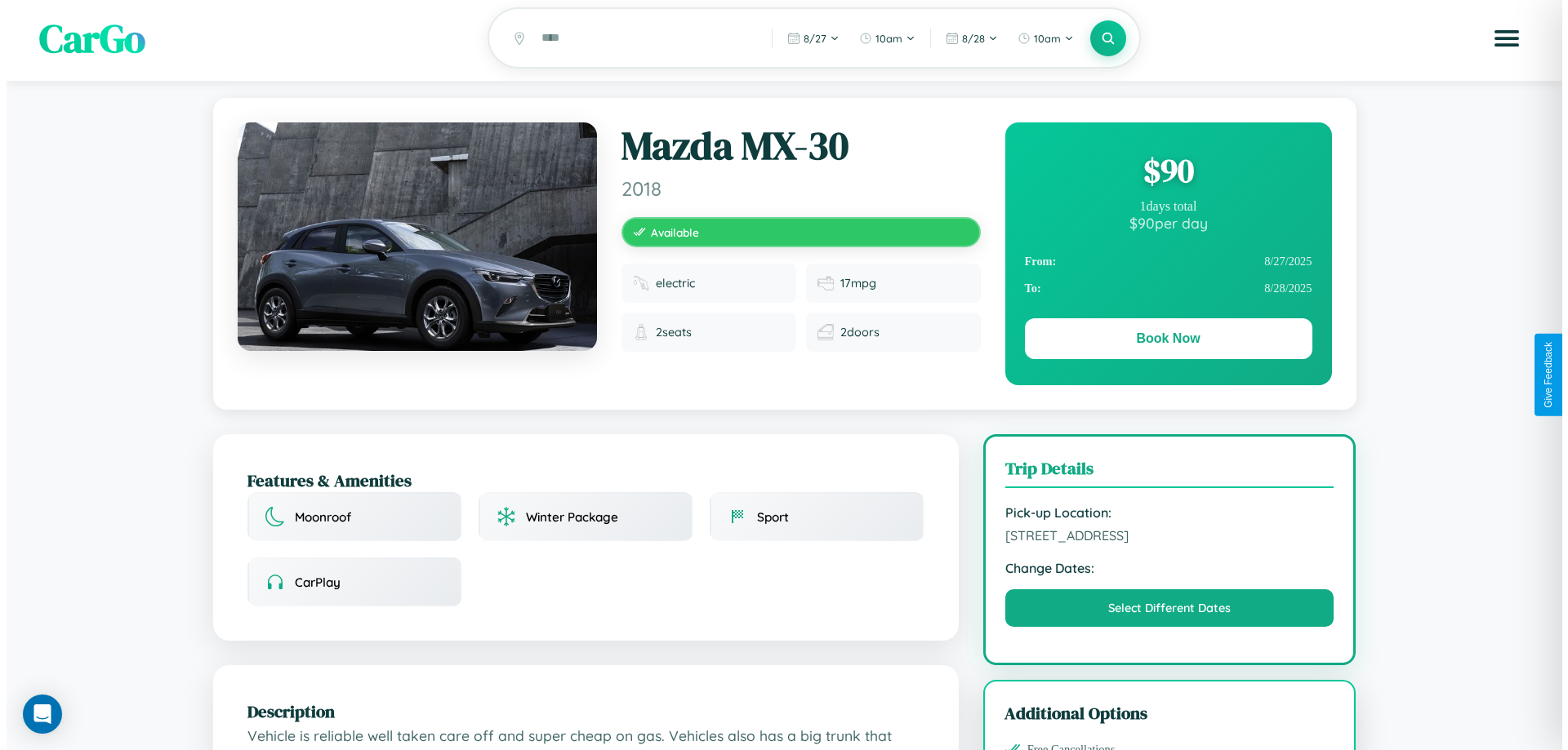
scroll to position [0, 0]
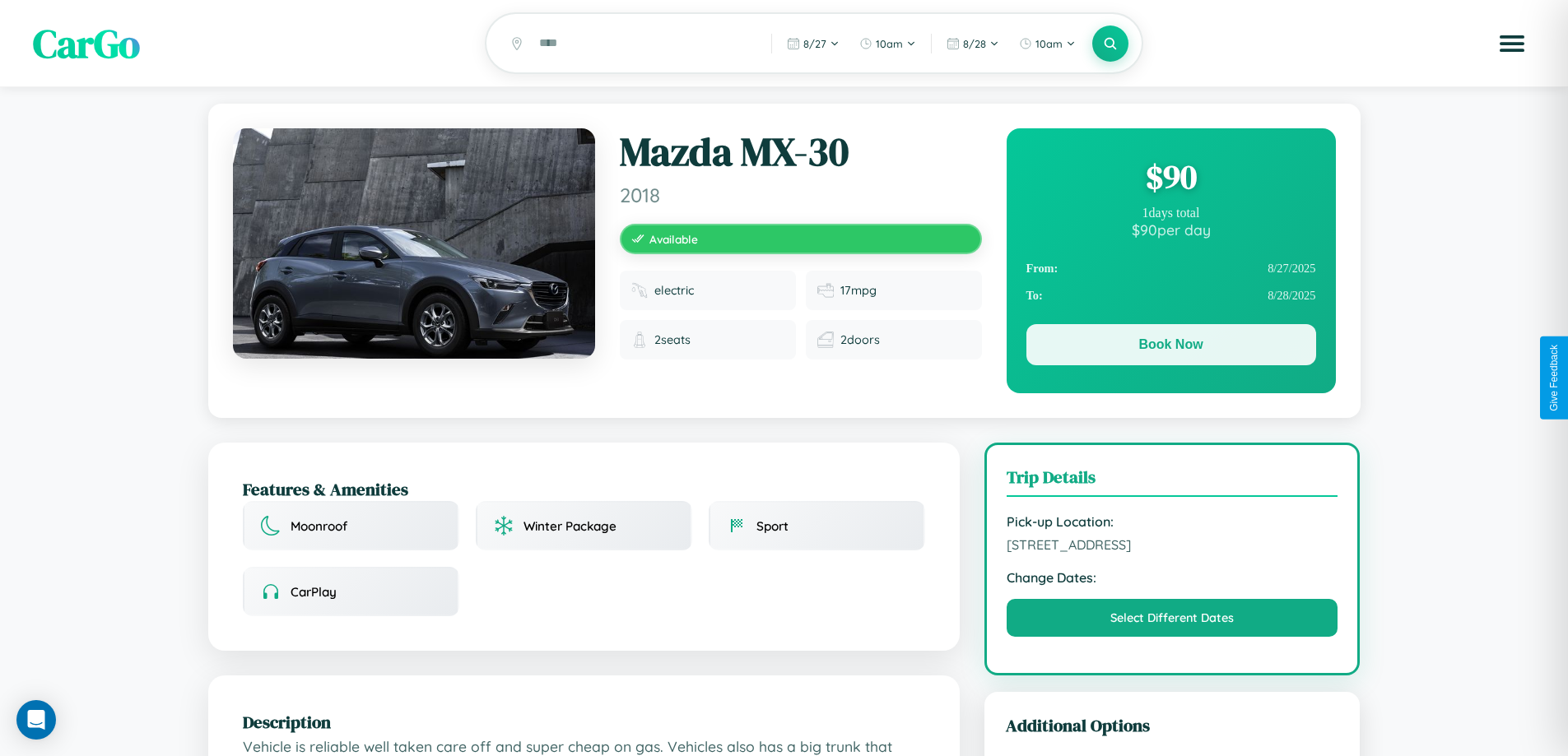
click at [1171, 347] on button "Book Now" at bounding box center [1171, 345] width 289 height 41
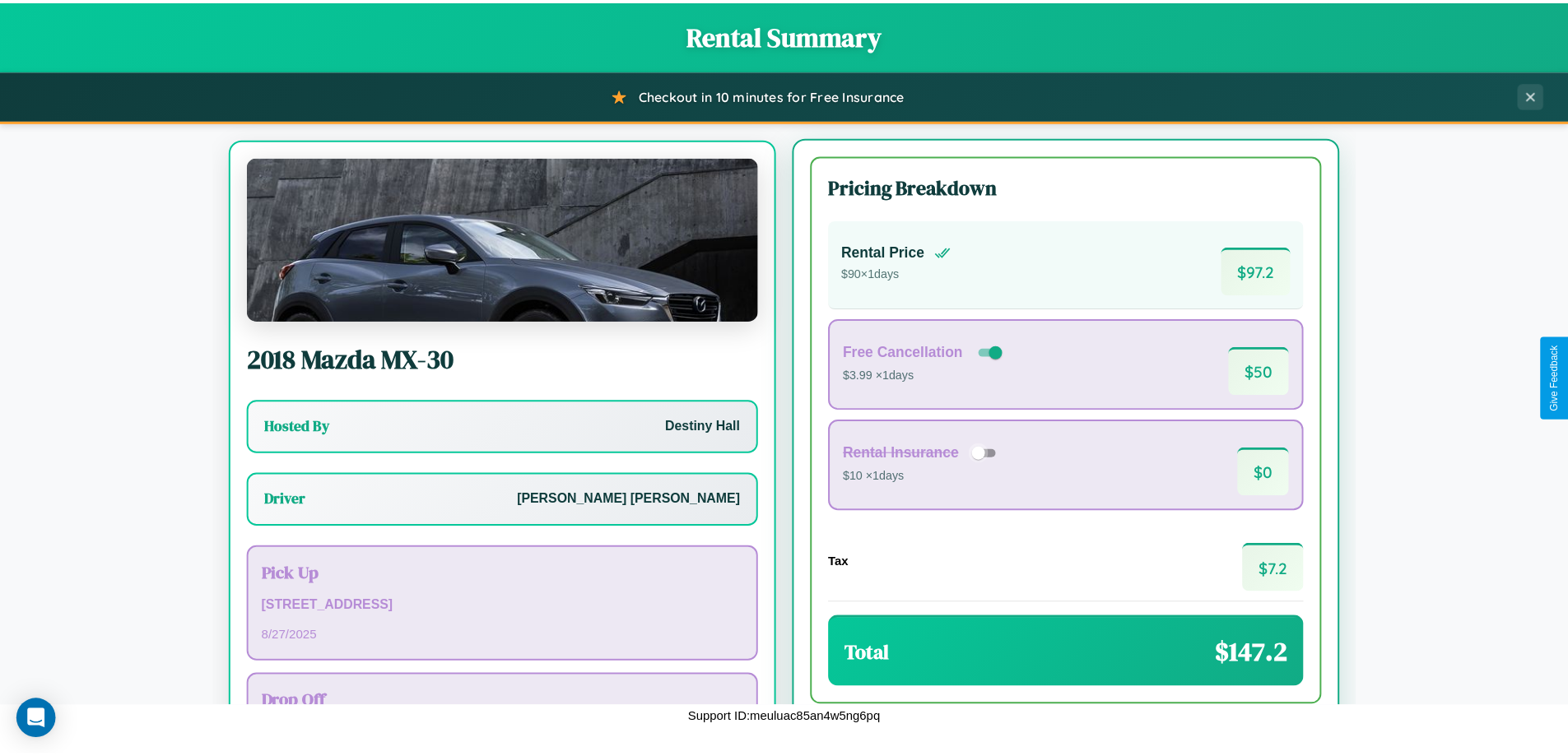
scroll to position [77, 0]
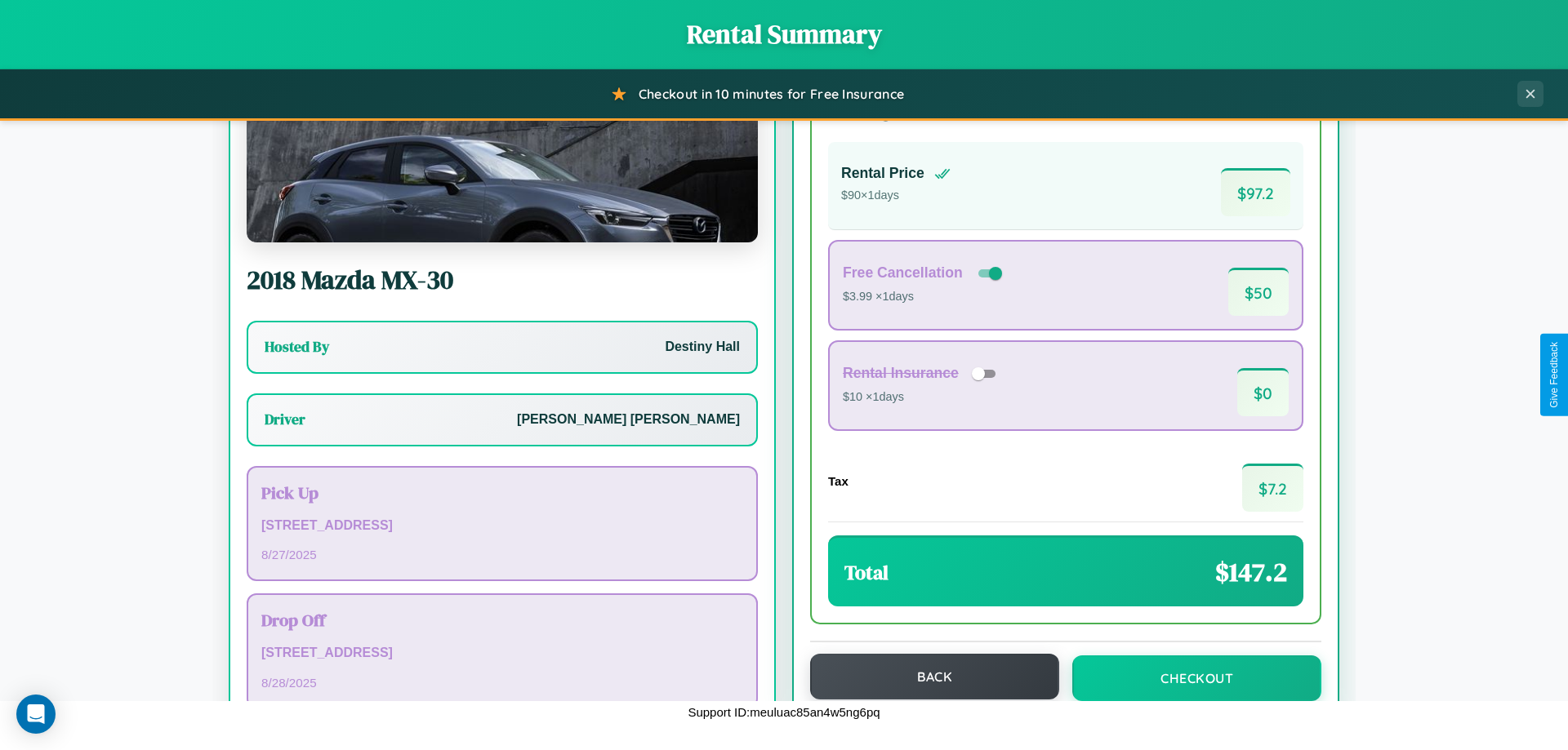
click at [927, 677] on button "Back" at bounding box center [934, 677] width 249 height 46
